Goal: Task Accomplishment & Management: Manage account settings

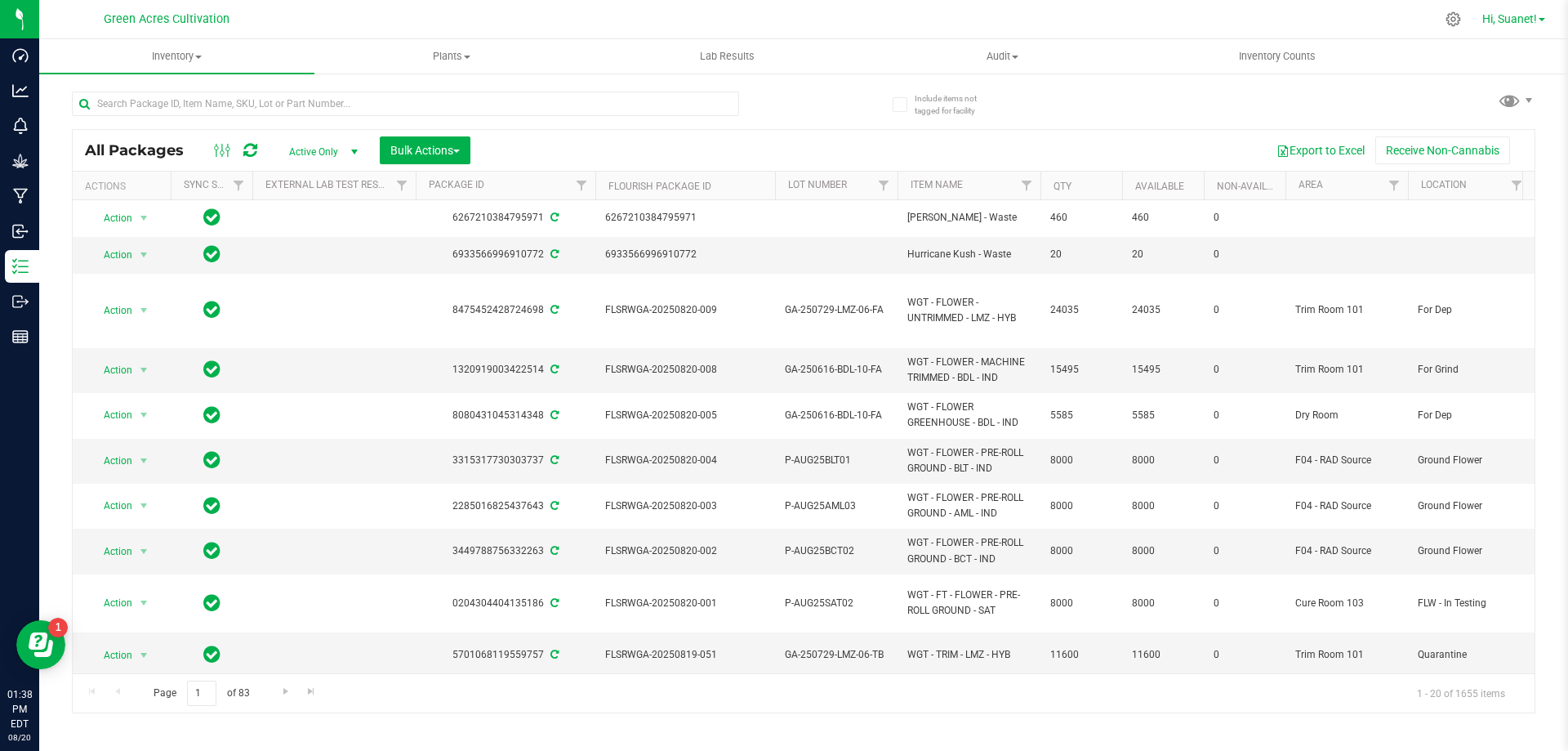
click at [1515, 17] on span "Hi, Suanet!" at bounding box center [1510, 18] width 55 height 13
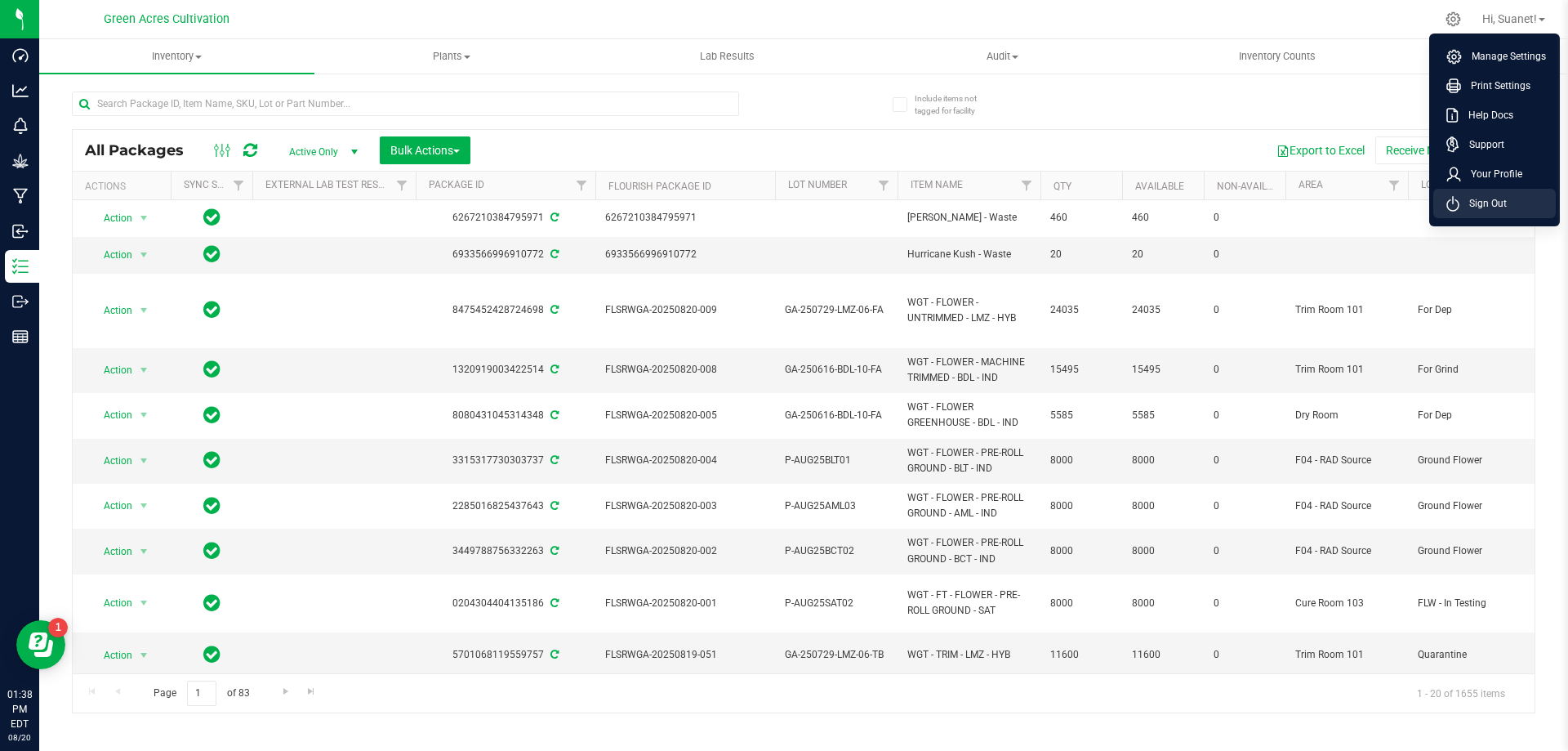
click at [1500, 196] on span "Sign Out" at bounding box center [1483, 204] width 47 height 16
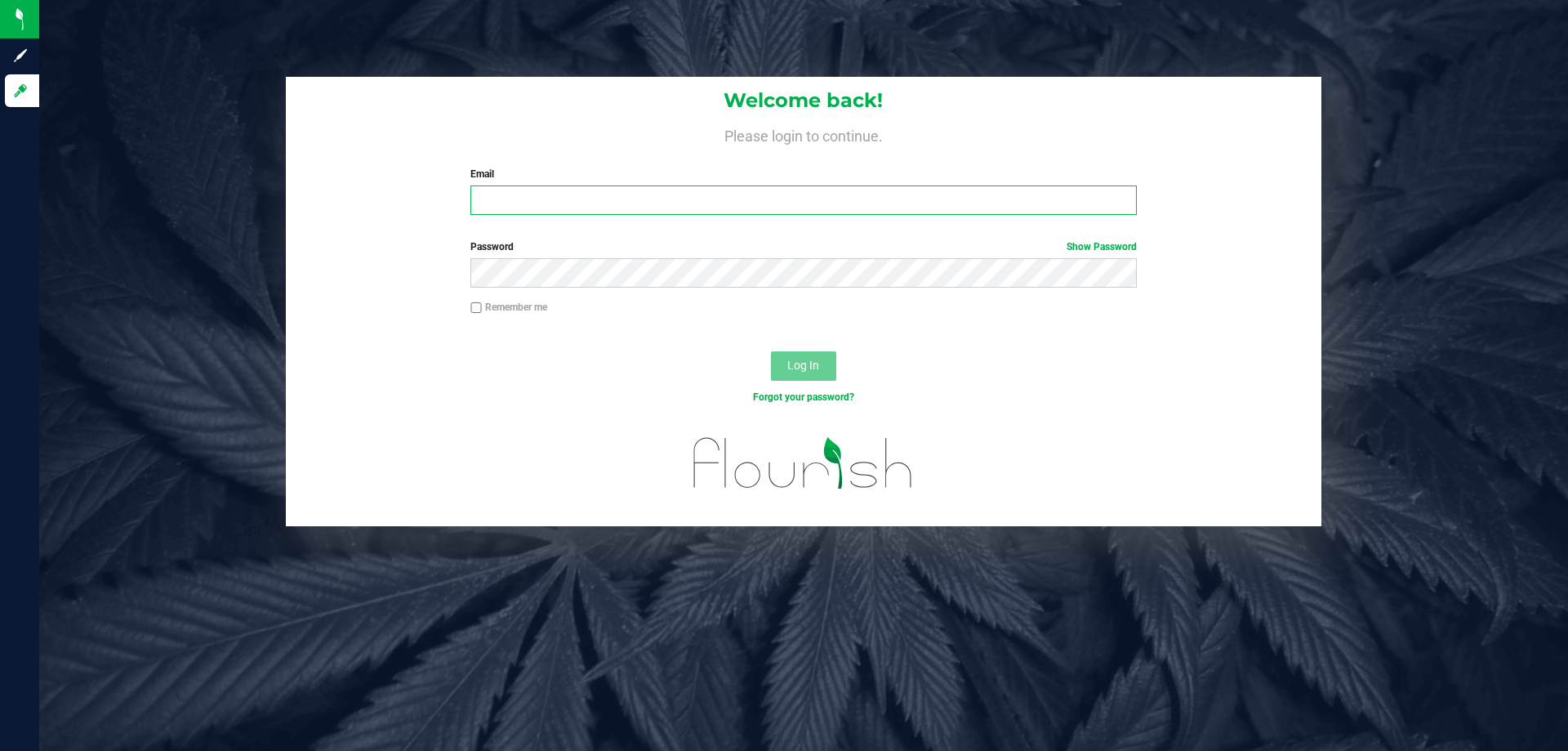
click at [514, 205] on input "Email" at bounding box center [803, 200] width 665 height 29
type input "[EMAIL_ADDRESS][DOMAIN_NAME]"
click at [771, 351] on button "Log In" at bounding box center [804, 365] width 65 height 29
